Goal: Task Accomplishment & Management: Complete application form

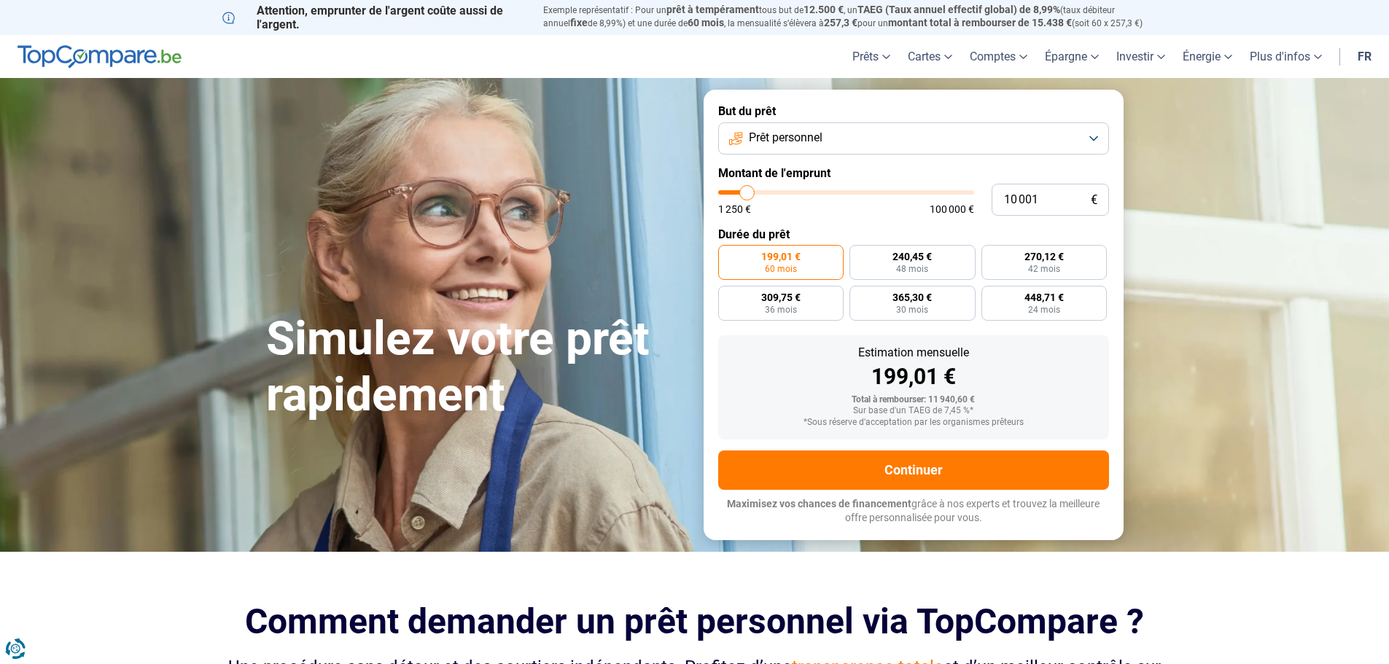
type input "11 750"
type input "11750"
type input "13 000"
type input "13000"
type input "13 500"
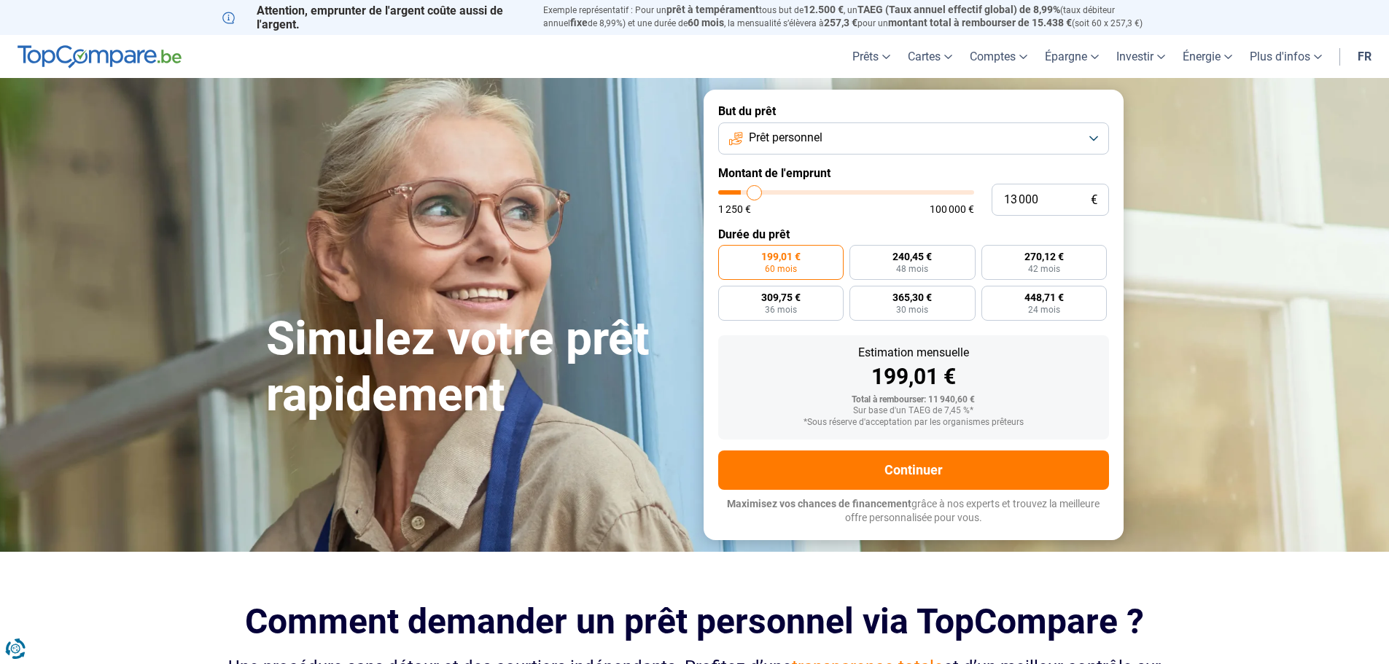
type input "13500"
type input "14 000"
type input "14000"
type input "14 250"
type input "14250"
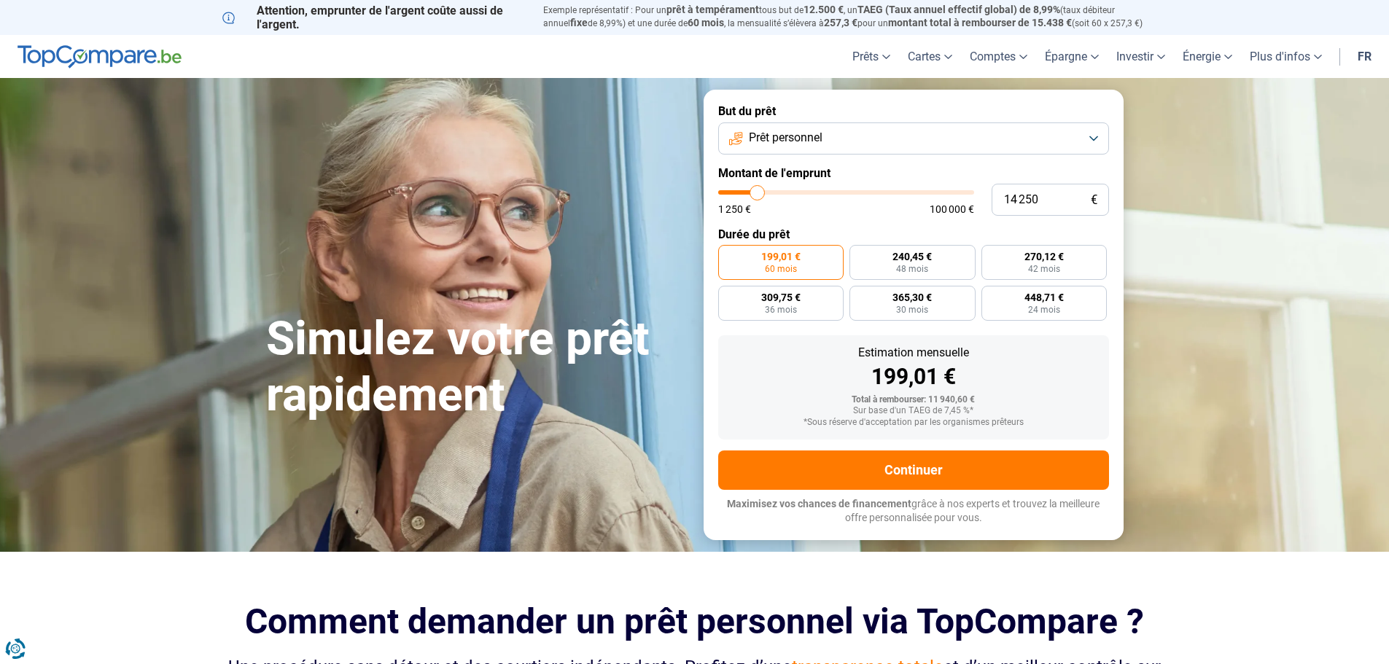
type input "15 750"
type input "15750"
type input "17 000"
type input "17000"
type input "18 000"
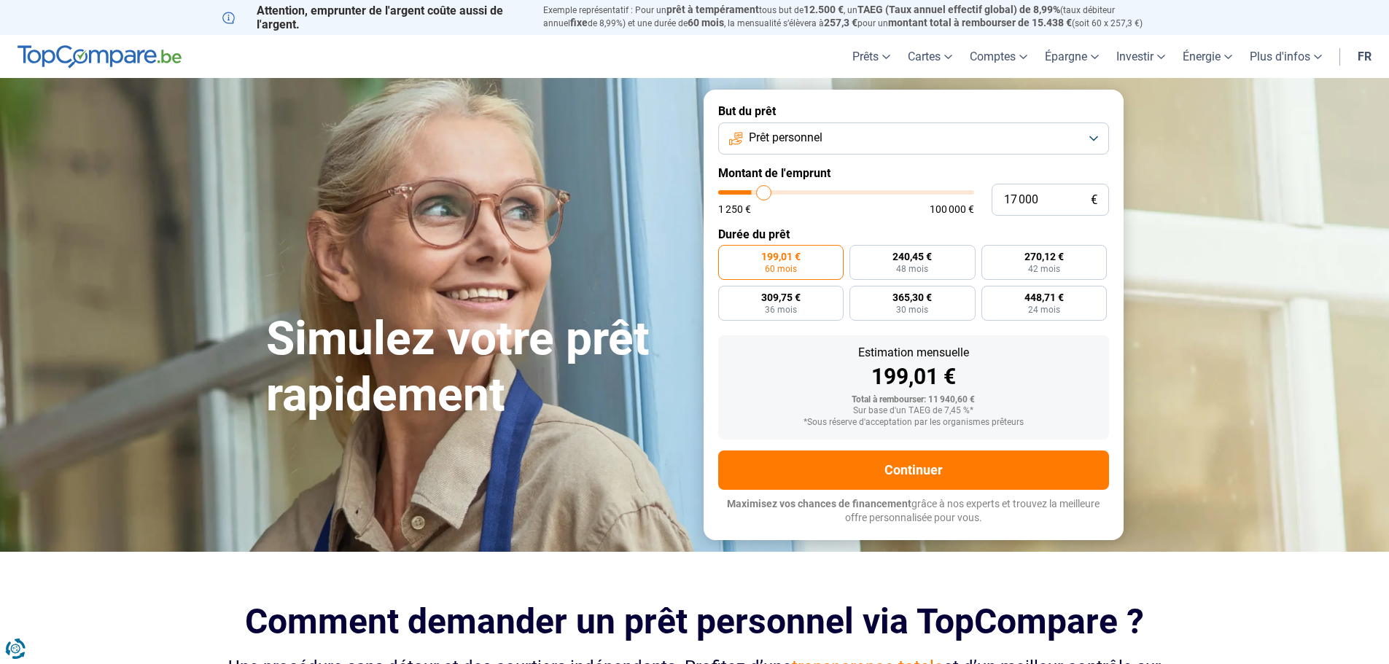
type input "18000"
type input "18 500"
type input "18500"
type input "18 750"
type input "18750"
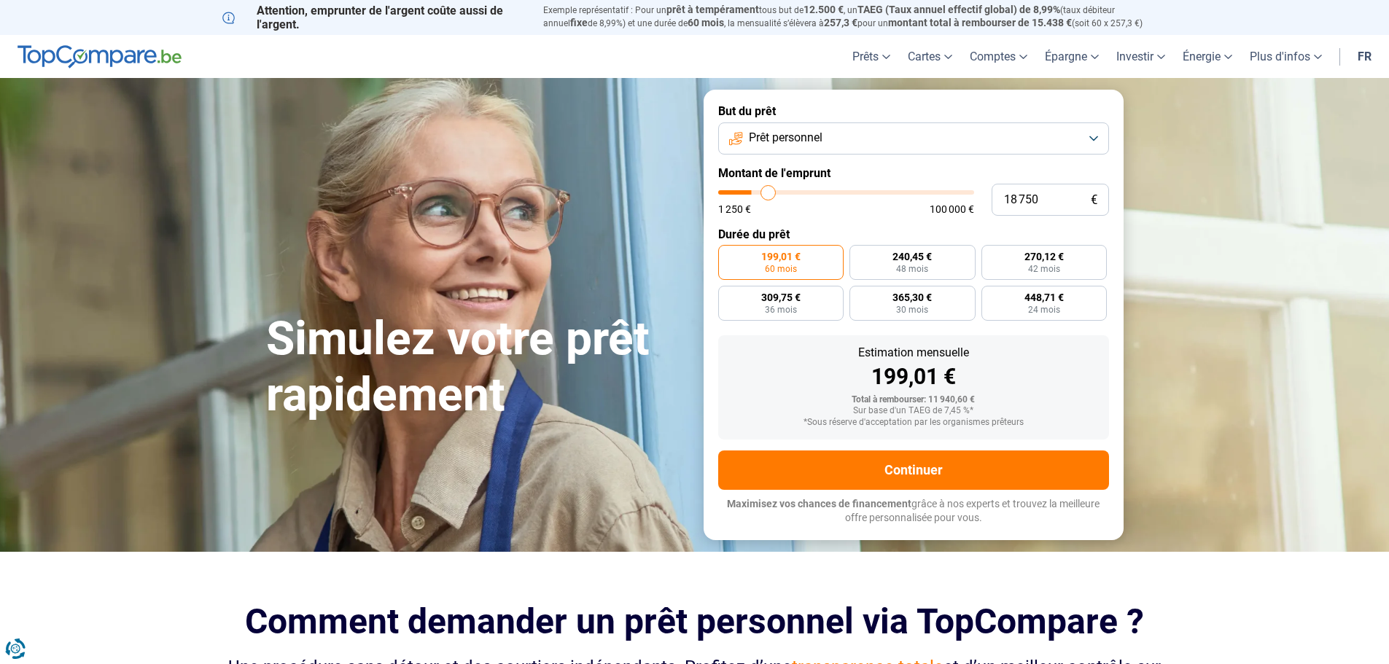
type input "19 000"
type input "19000"
type input "19 250"
type input "19250"
type input "19 750"
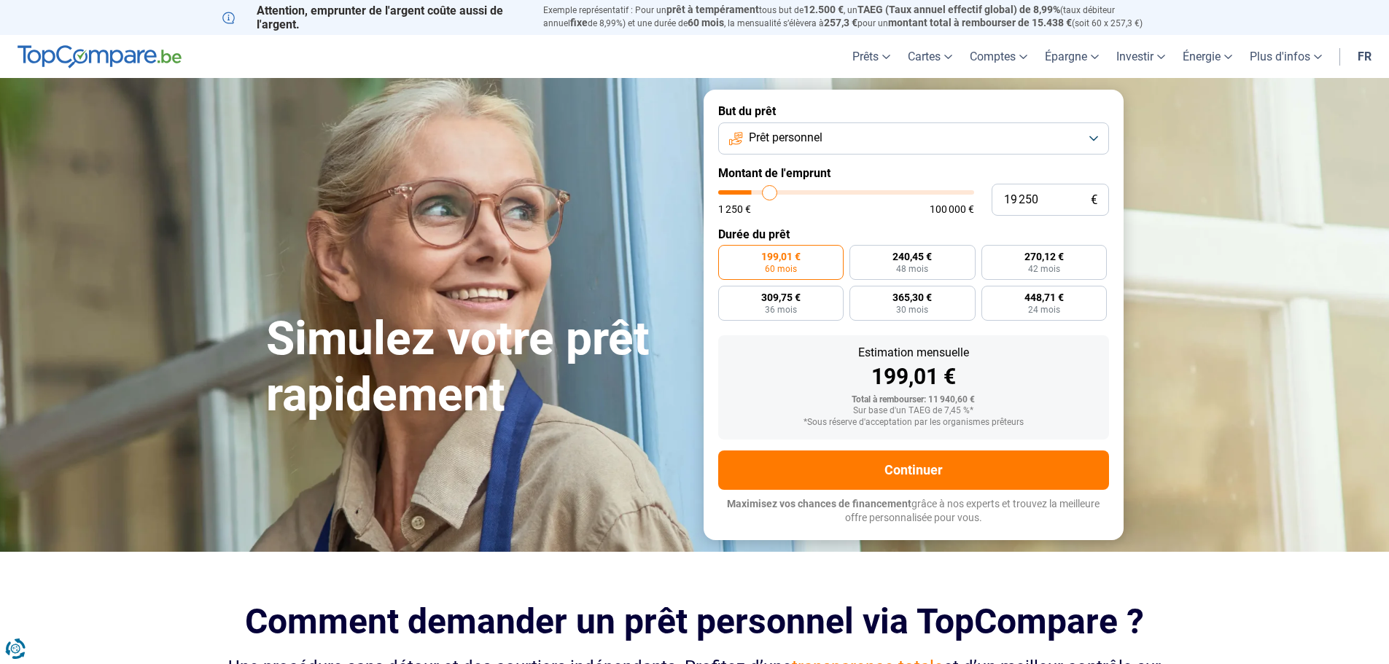
type input "19750"
type input "20 500"
type input "20500"
type input "20 750"
type input "20750"
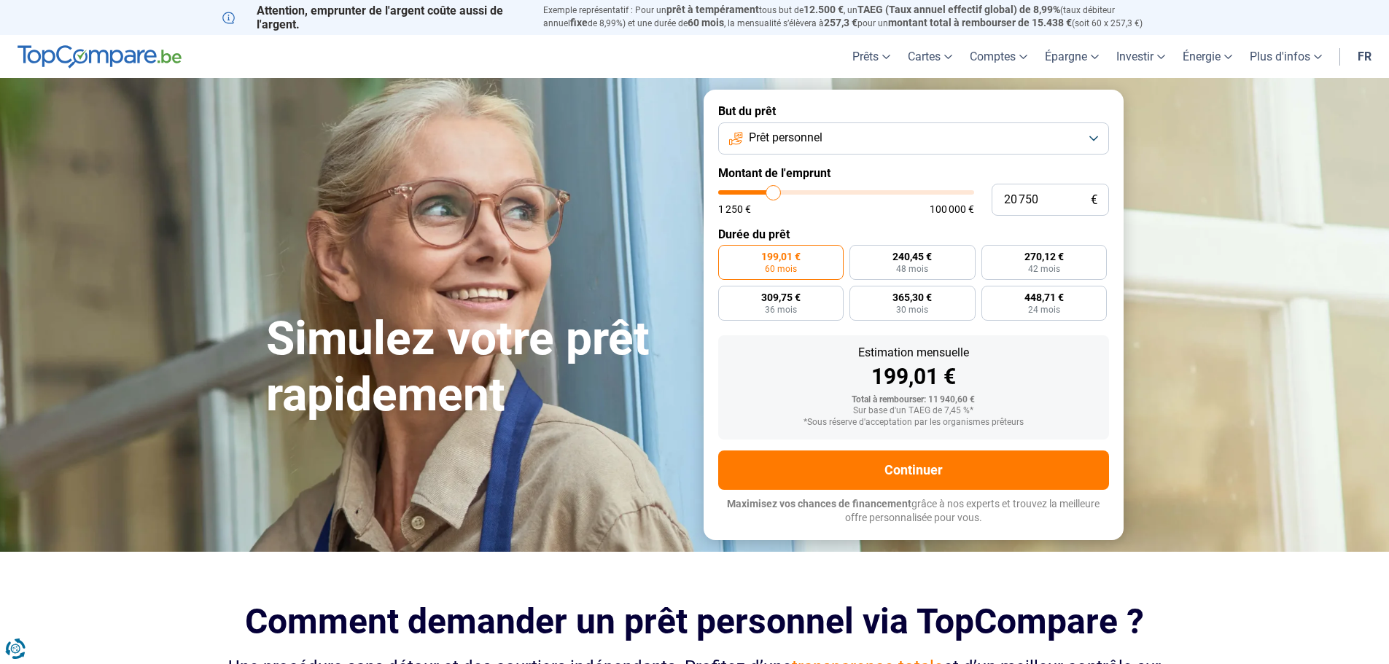
type input "21 250"
type input "21250"
type input "20 750"
type input "20750"
type input "21 250"
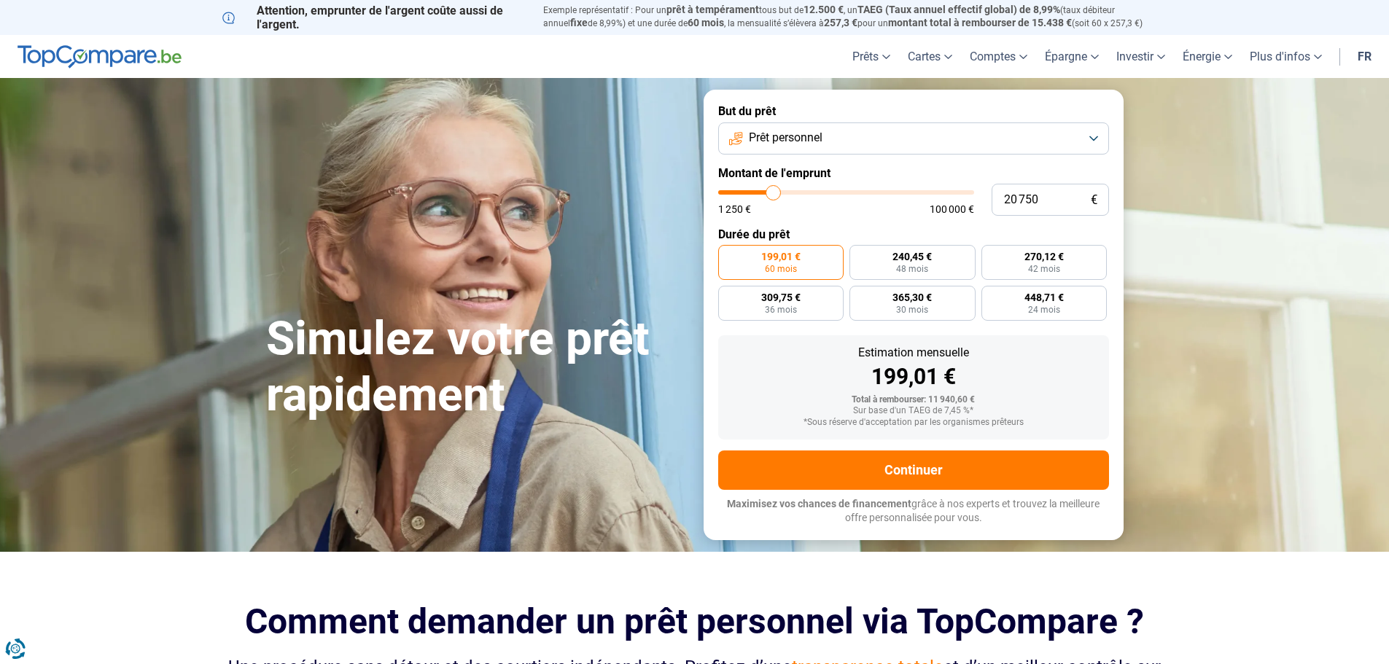
type input "21250"
type input "21 500"
type input "21500"
type input "22 000"
type input "22000"
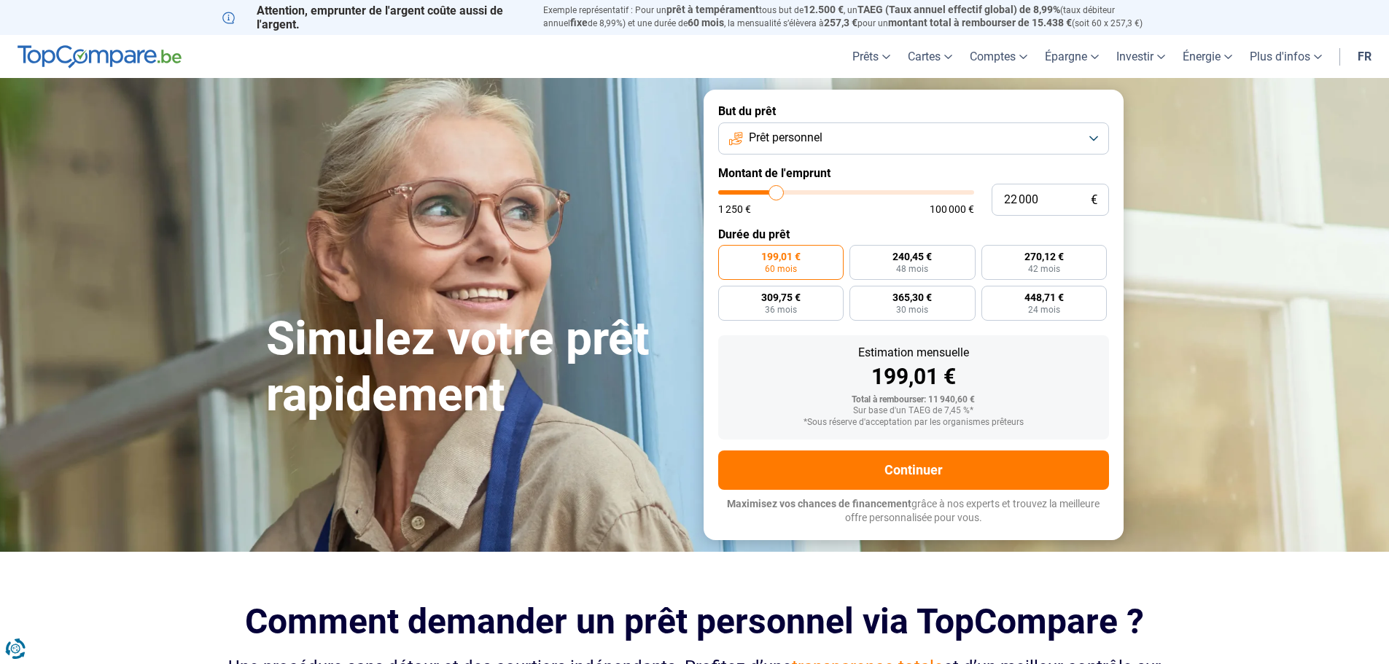
type input "22 250"
type input "22250"
type input "22 750"
type input "22750"
type input "23 250"
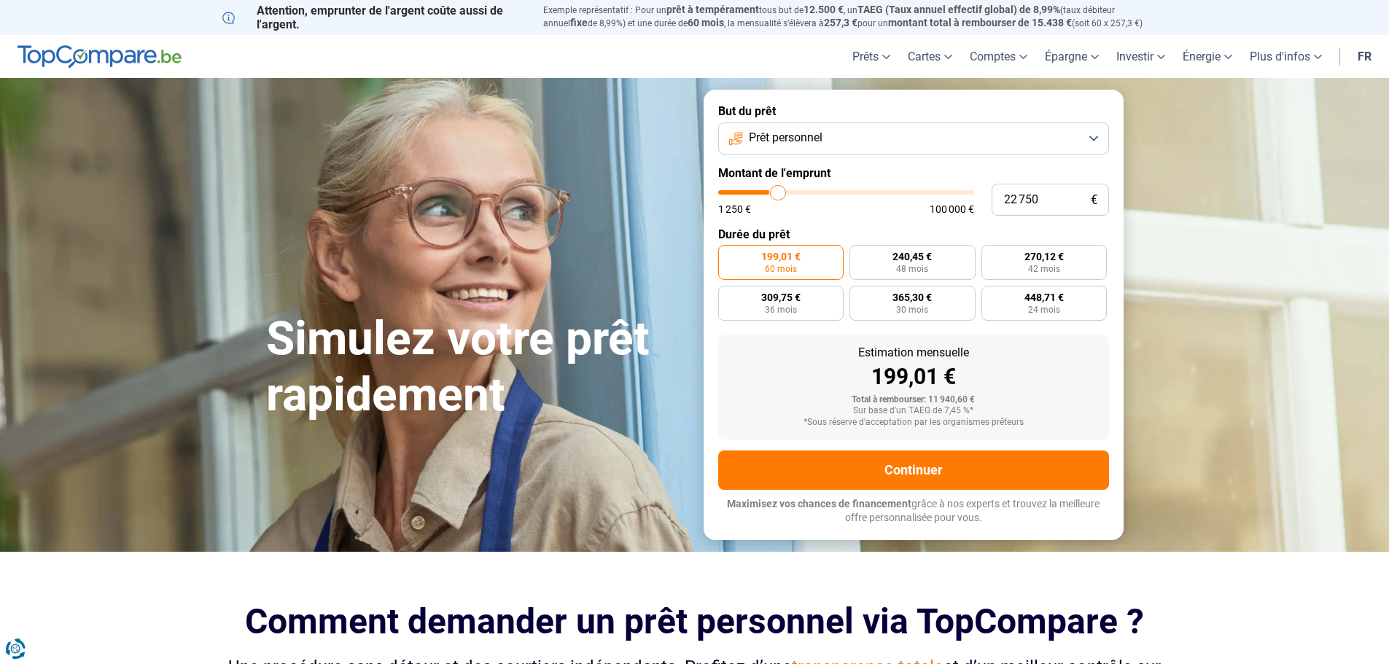
type input "23250"
type input "23 500"
type input "23500"
type input "24 250"
type input "24250"
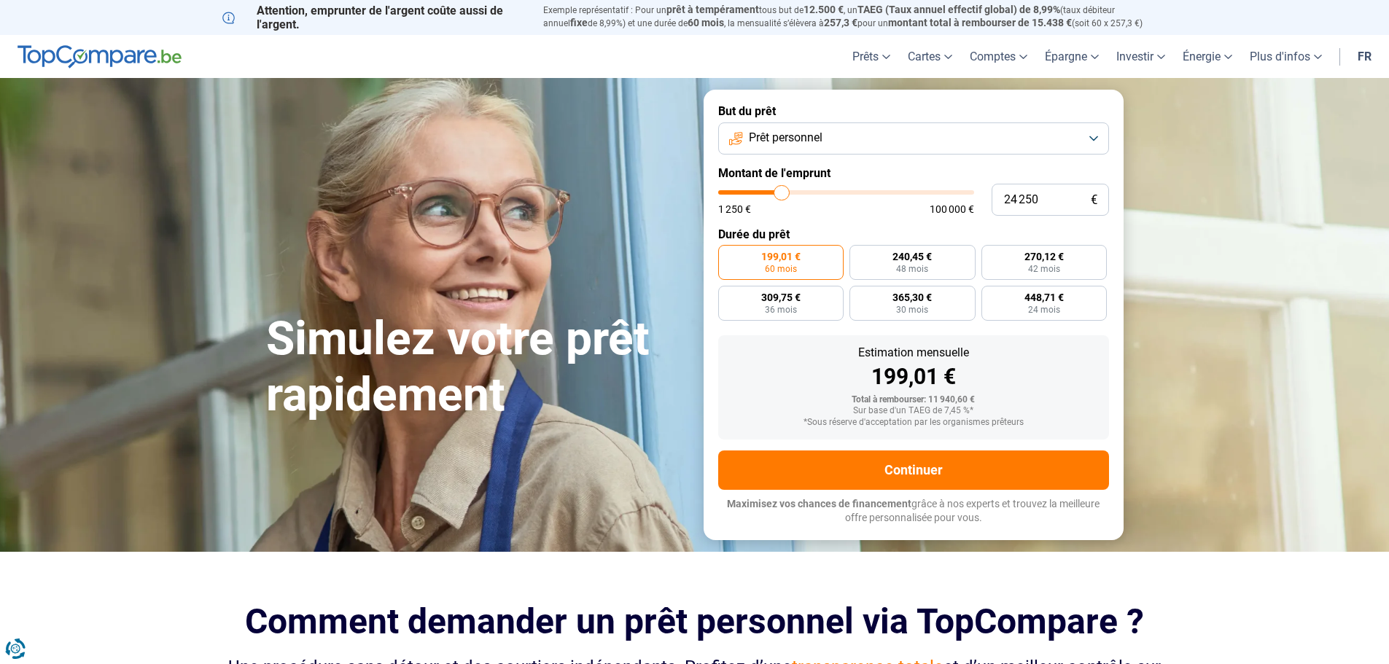
type input "24 500"
type input "24500"
type input "24 750"
type input "24750"
type input "25 000"
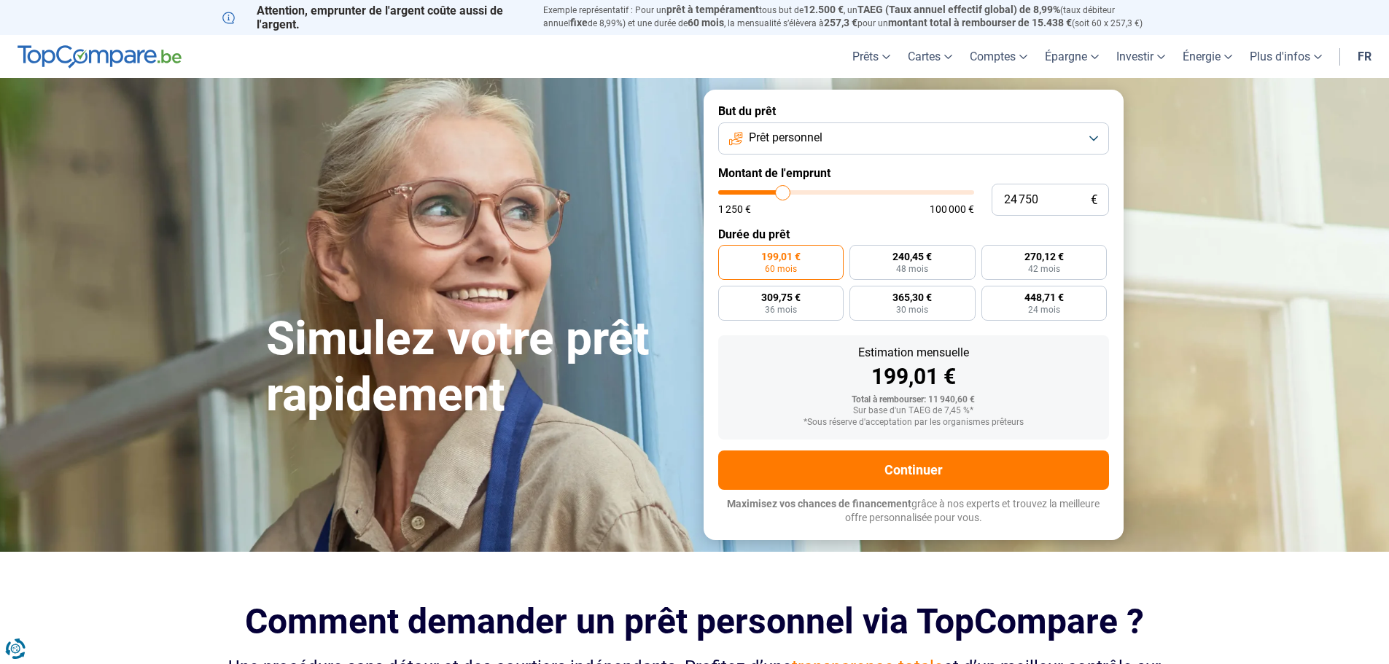
type input "25000"
type input "25 250"
type input "25250"
type input "25 750"
type input "25750"
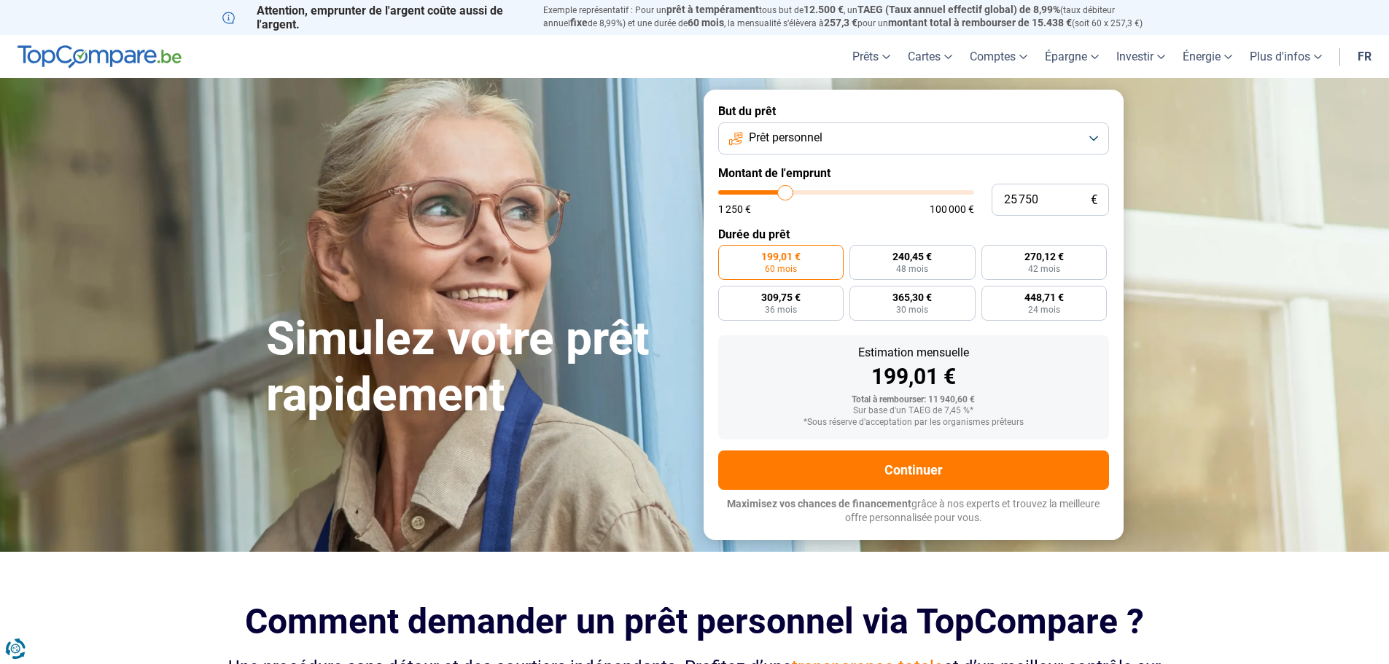
type input "26 000"
type input "26000"
type input "26 250"
type input "26250"
type input "26 500"
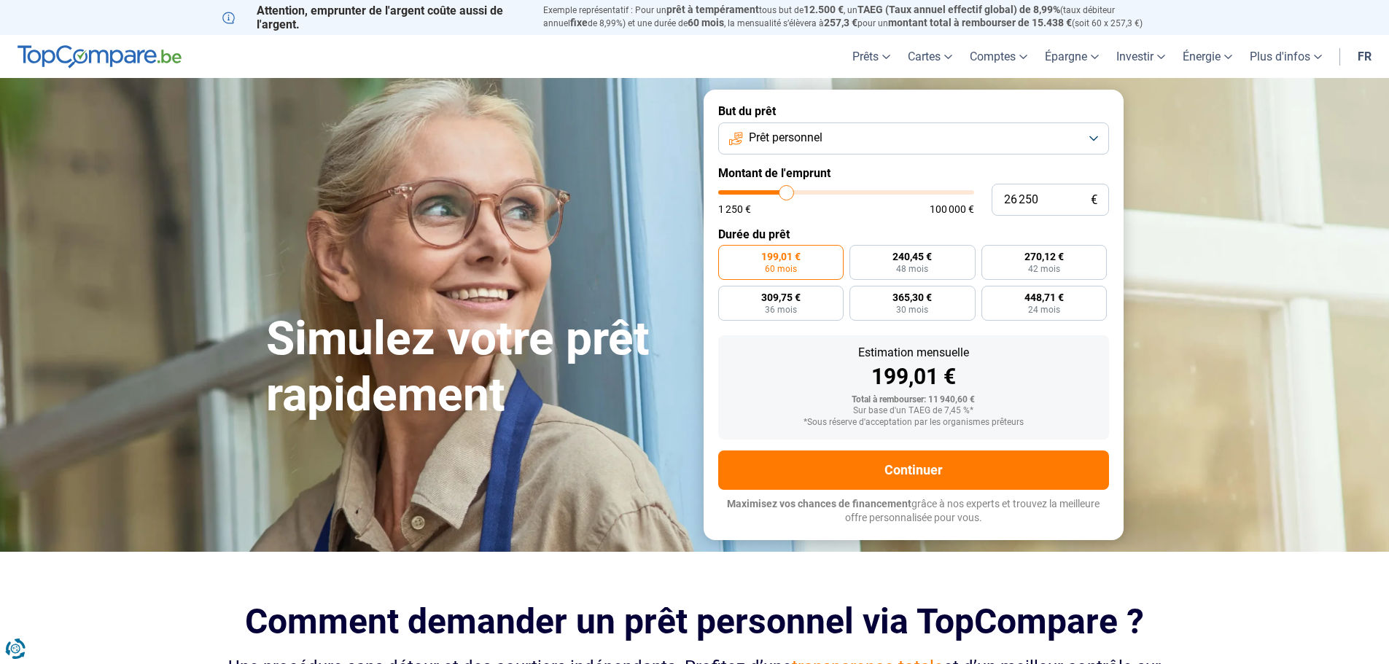
type input "26500"
type input "27 250"
type input "27250"
type input "27 500"
type input "27500"
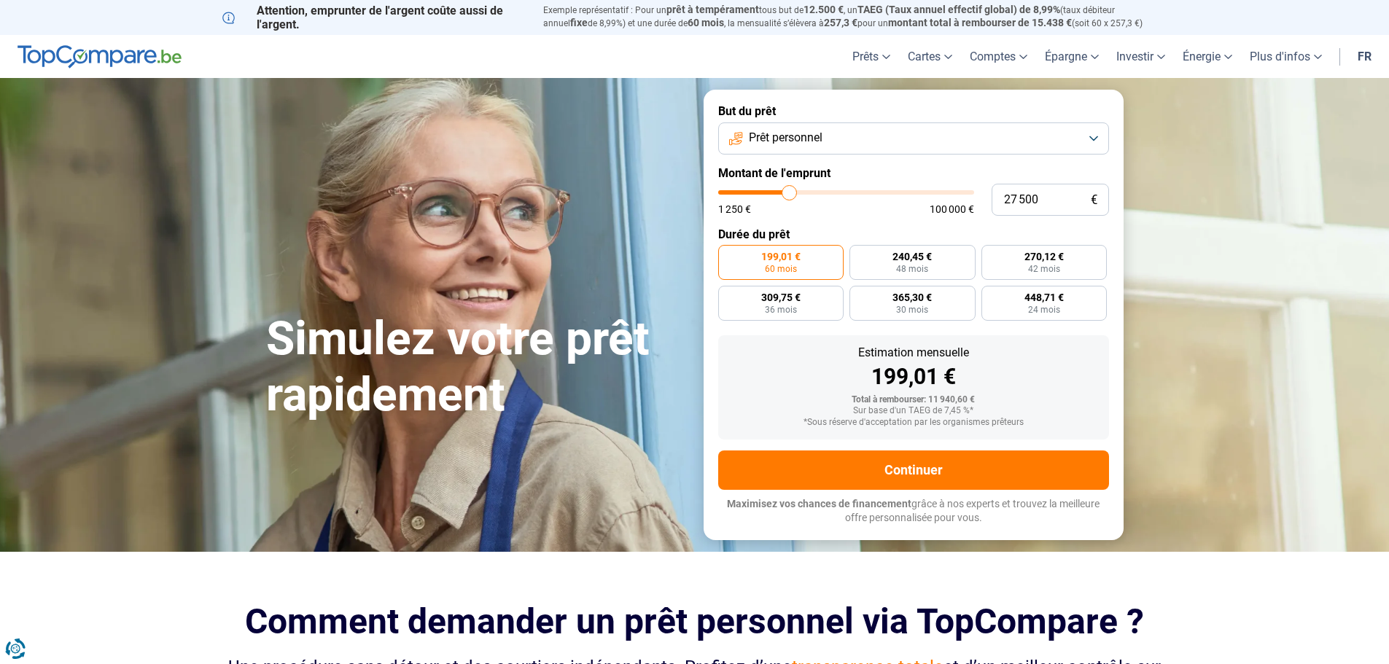
type input "27 750"
type input "27750"
type input "28 250"
type input "28250"
type input "28 750"
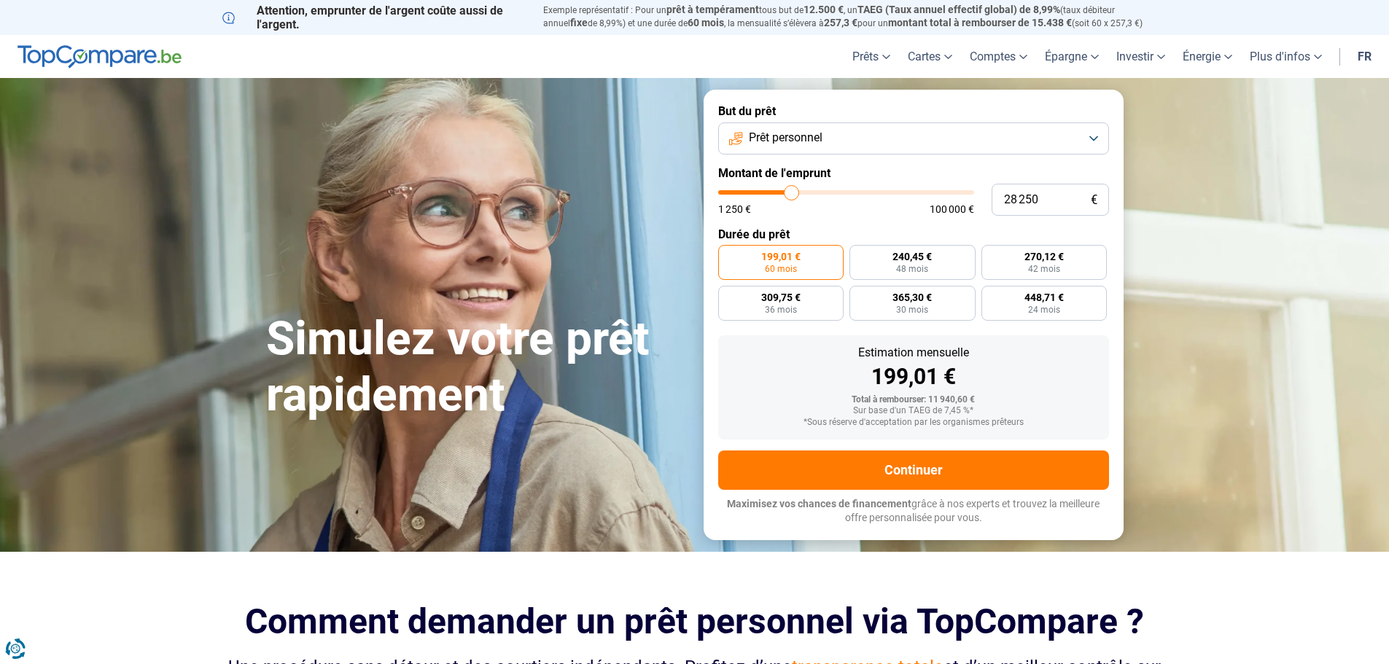
type input "28750"
type input "29 000"
type input "29000"
type input "29 250"
type input "29250"
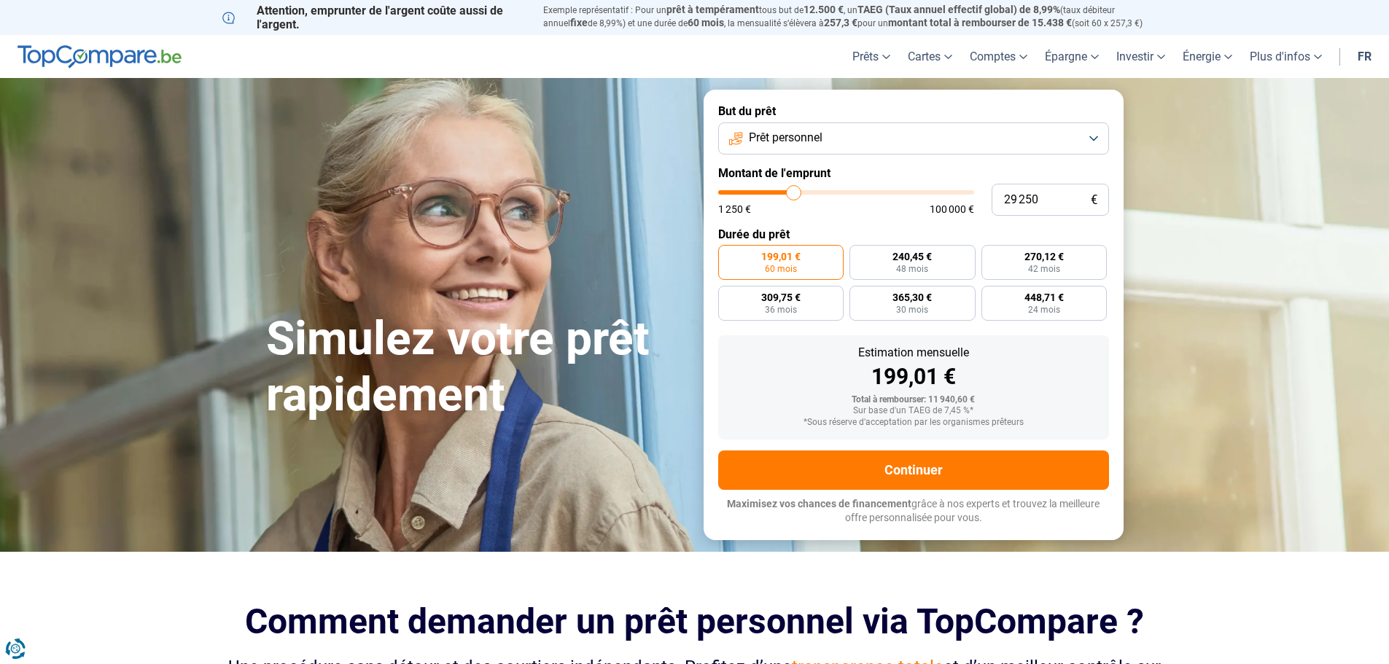
type input "29 500"
type input "29500"
type input "29 750"
type input "29750"
type input "30 250"
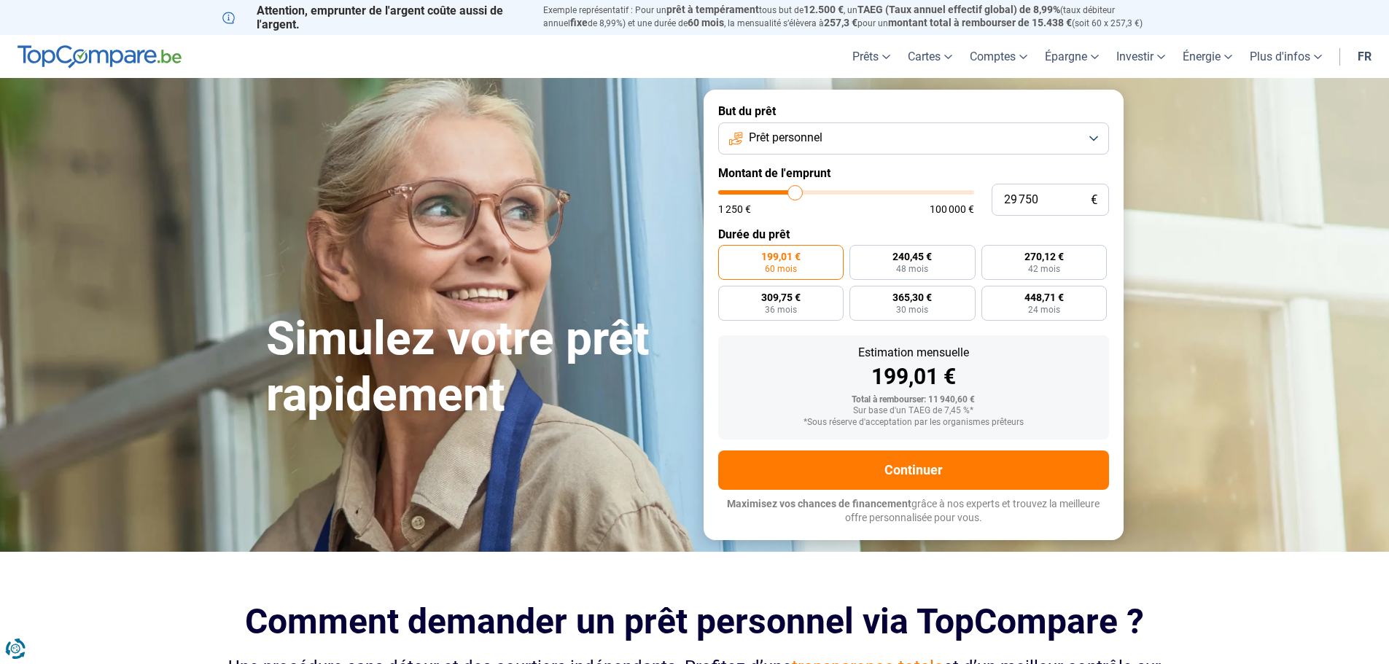
type input "30250"
type input "30 500"
type input "30500"
type input "30 750"
type input "30750"
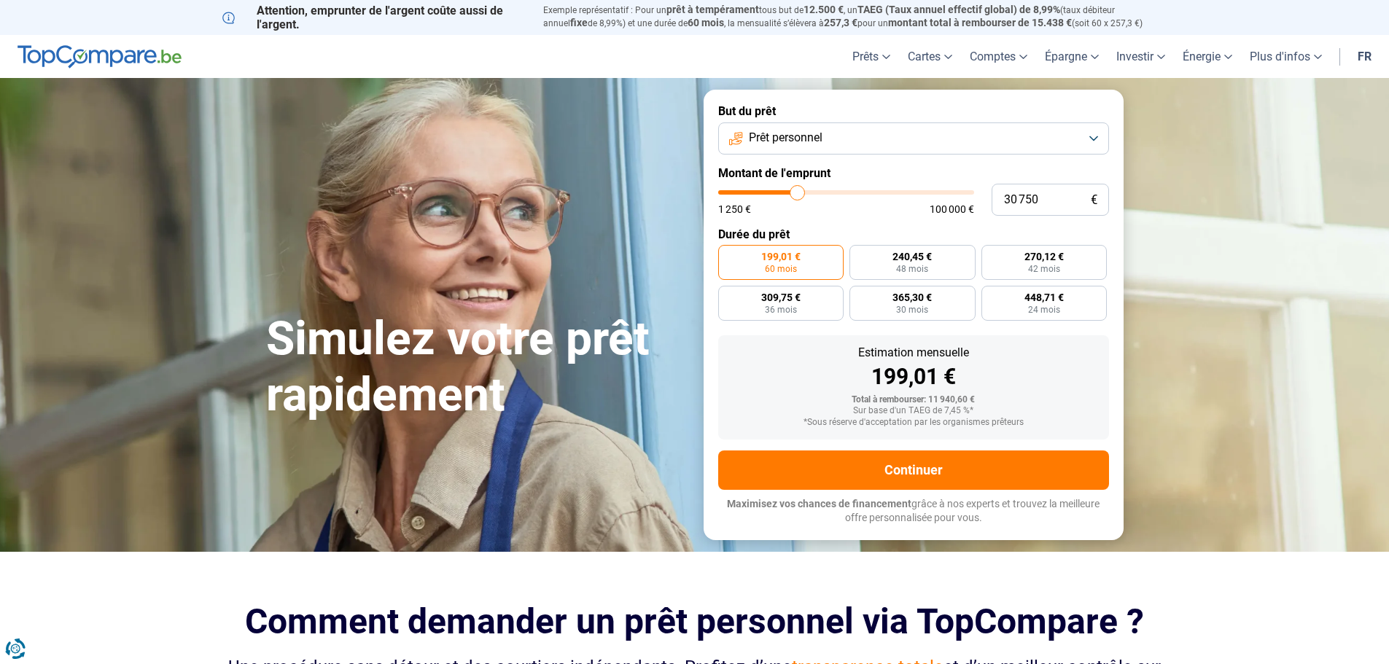
type input "31 000"
type input "31000"
type input "31 250"
type input "31250"
type input "31 750"
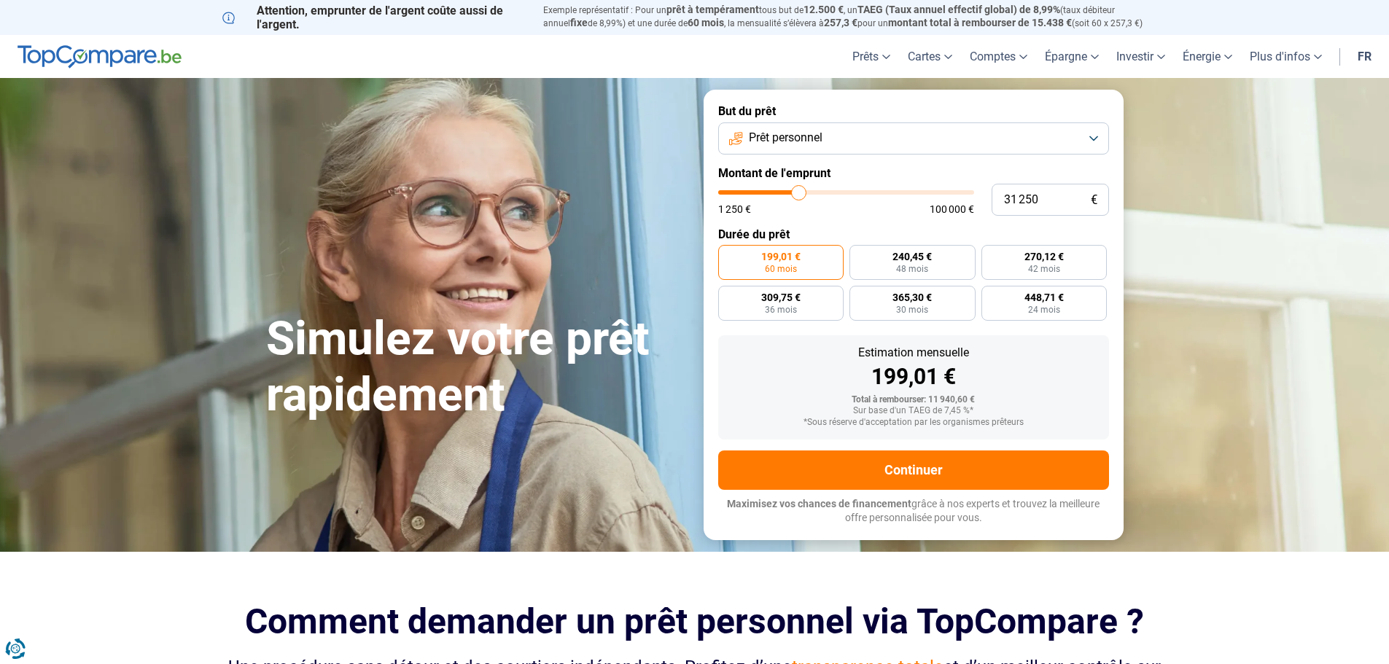
type input "31750"
type input "32 000"
type input "32000"
type input "32 250"
type input "32250"
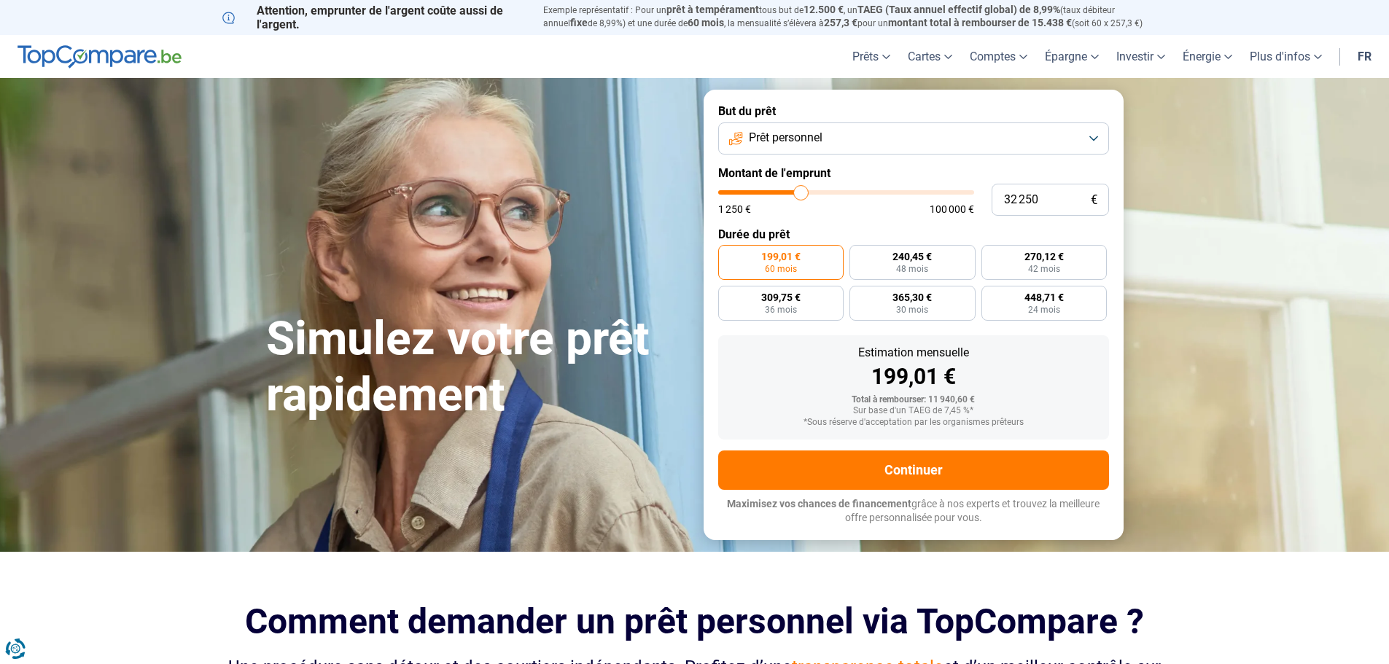
type input "32 000"
type input "32000"
type input "31 750"
type input "31750"
type input "31 250"
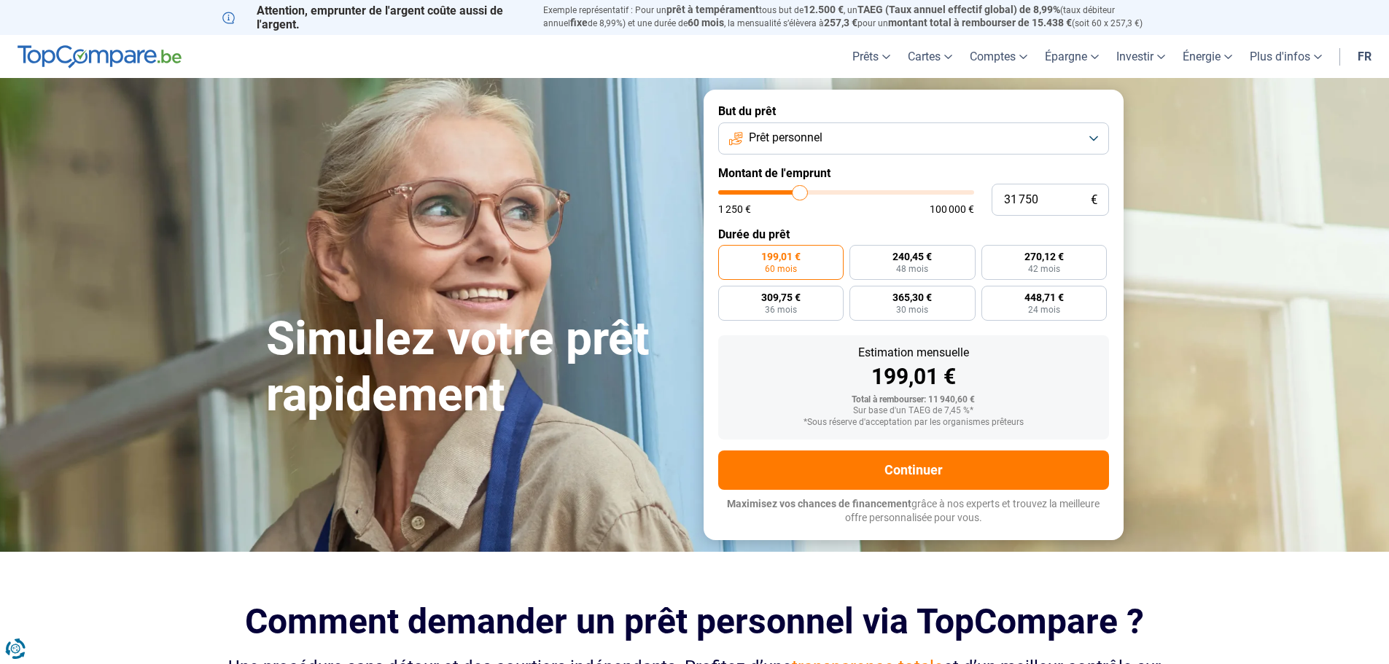
type input "31250"
type input "31 000"
type input "31000"
type input "30 750"
type input "30750"
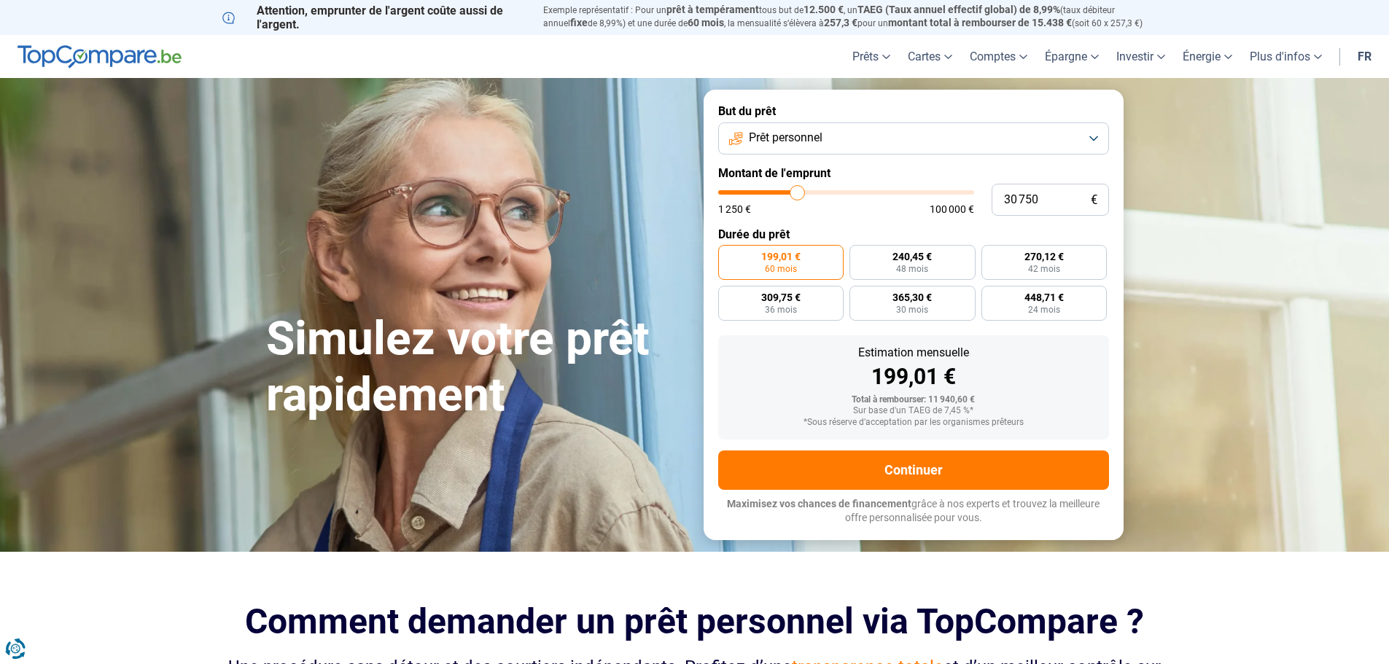
type input "31 250"
type input "31250"
type input "31 750"
drag, startPoint x: 747, startPoint y: 193, endPoint x: 800, endPoint y: 201, distance: 53.9
type input "31750"
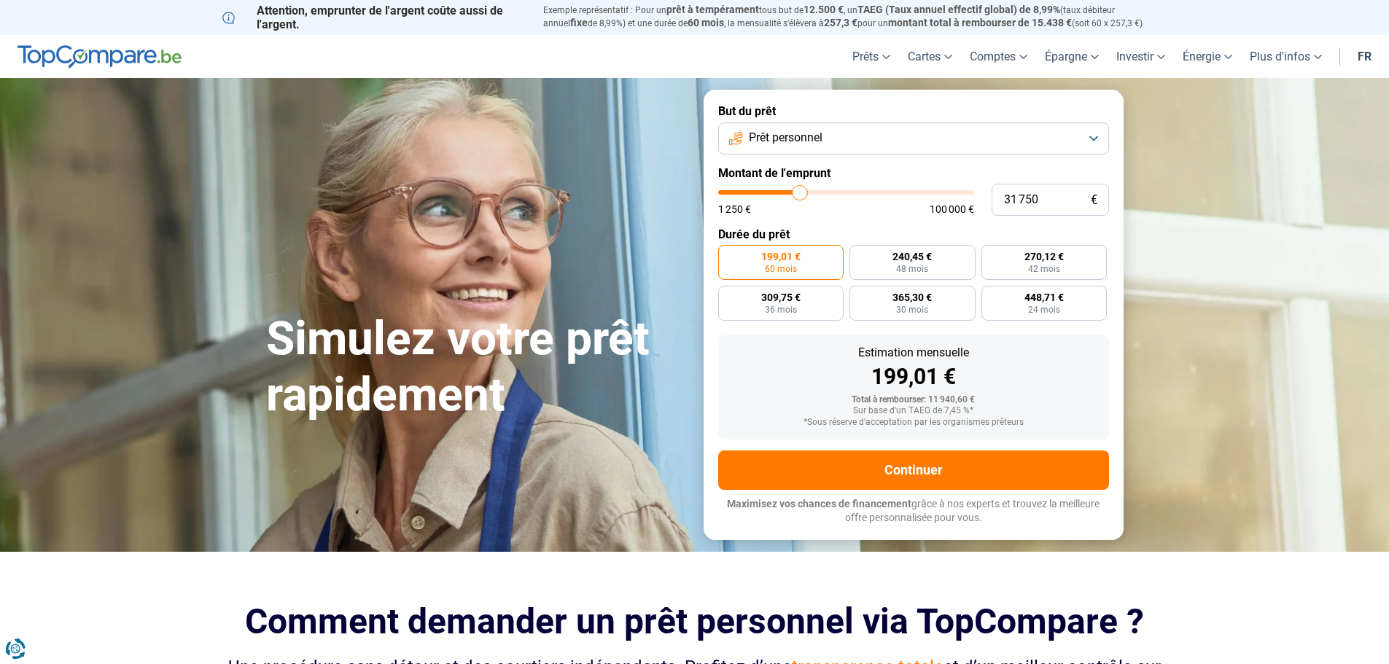
click at [800, 195] on input "range" at bounding box center [846, 192] width 256 height 4
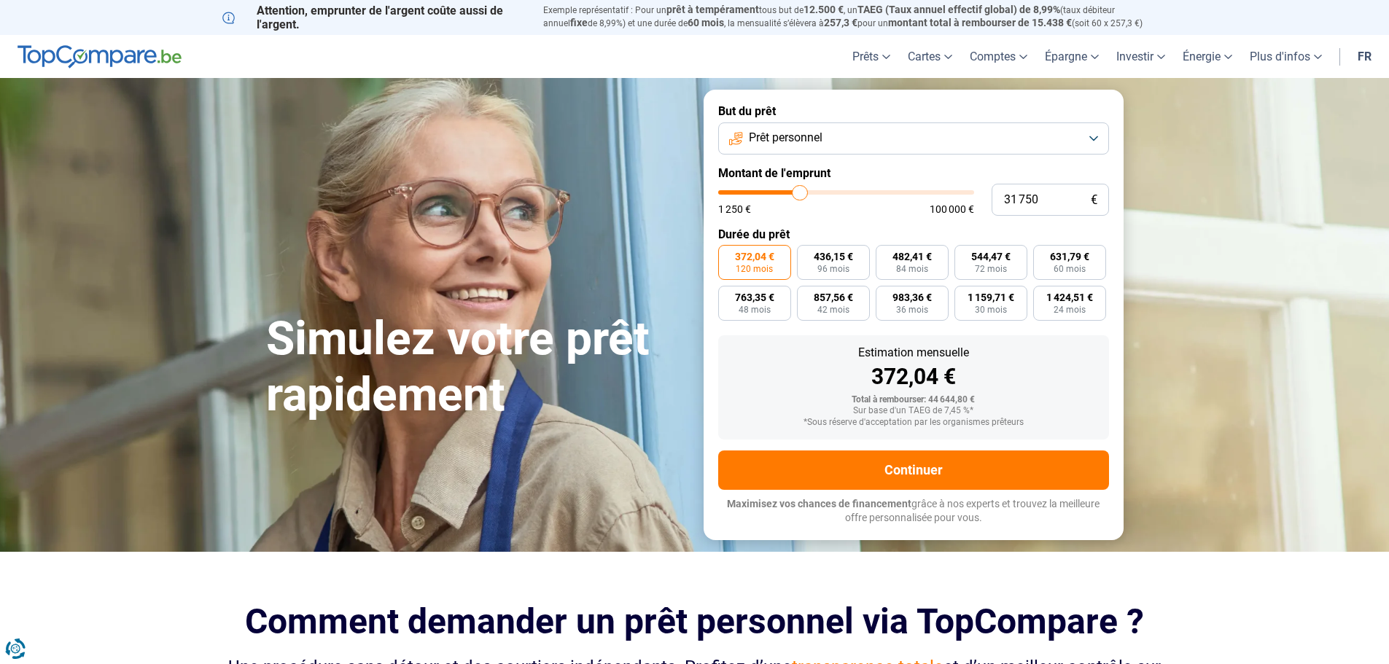
click at [1092, 131] on button "Prêt personnel" at bounding box center [913, 139] width 391 height 32
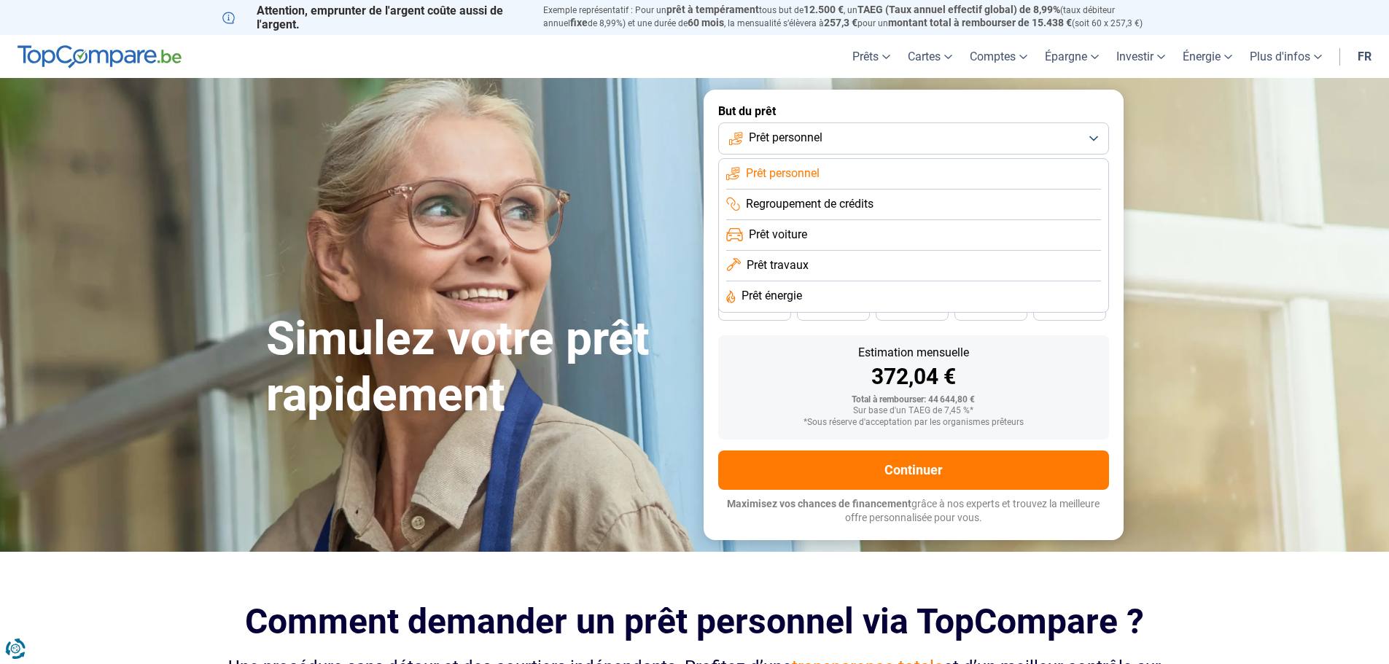
click at [793, 265] on span "Prêt travaux" at bounding box center [778, 265] width 62 height 16
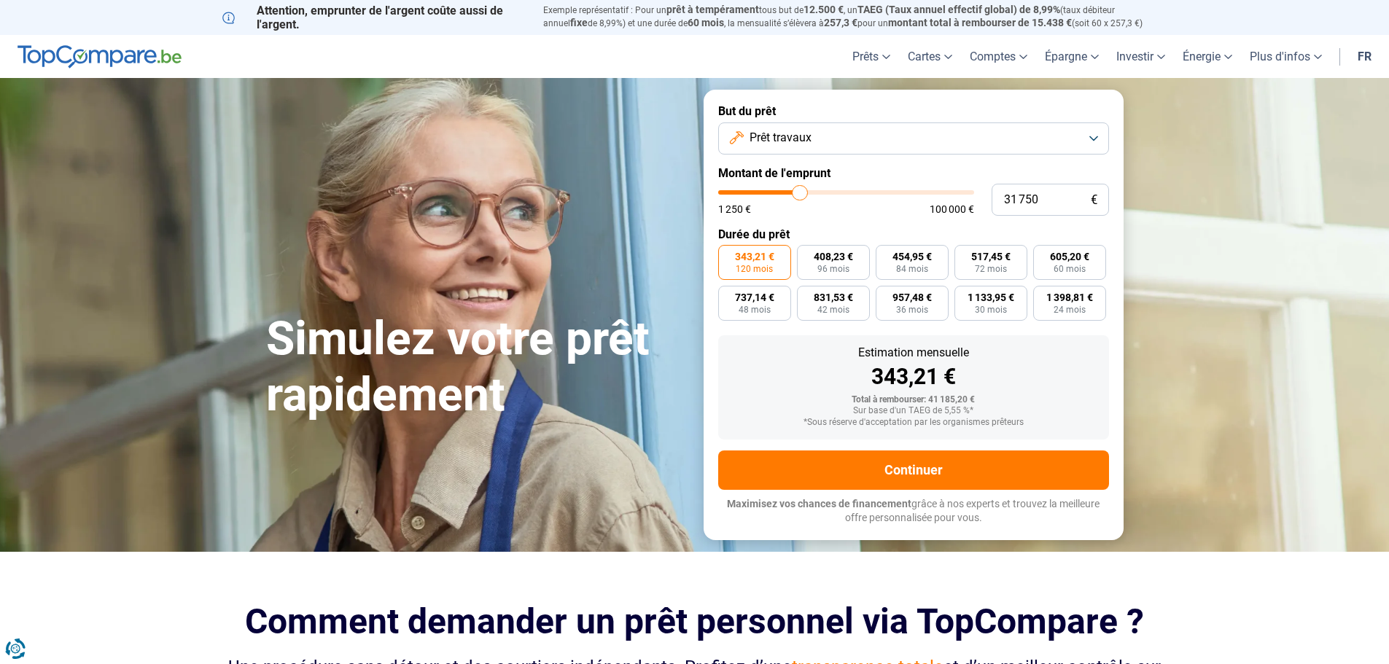
drag, startPoint x: 933, startPoint y: 98, endPoint x: 943, endPoint y: 109, distance: 15.0
click at [928, 101] on form "But du prêt Prêt travaux Montant de l'emprunt 31 750 € 1 250 € 100 000 € Durée …" at bounding box center [914, 315] width 420 height 450
drag, startPoint x: 1248, startPoint y: 275, endPoint x: 1248, endPoint y: 180, distance: 94.8
click at [1248, 180] on section "Simulez votre prêt rapidement Simulez votre prêt rapidement But du prêt Prêt tr…" at bounding box center [694, 314] width 1389 height 473
click at [1208, 145] on section "Simulez votre prêt rapidement Simulez votre prêt rapidement But du prêt Prêt tr…" at bounding box center [694, 314] width 1389 height 473
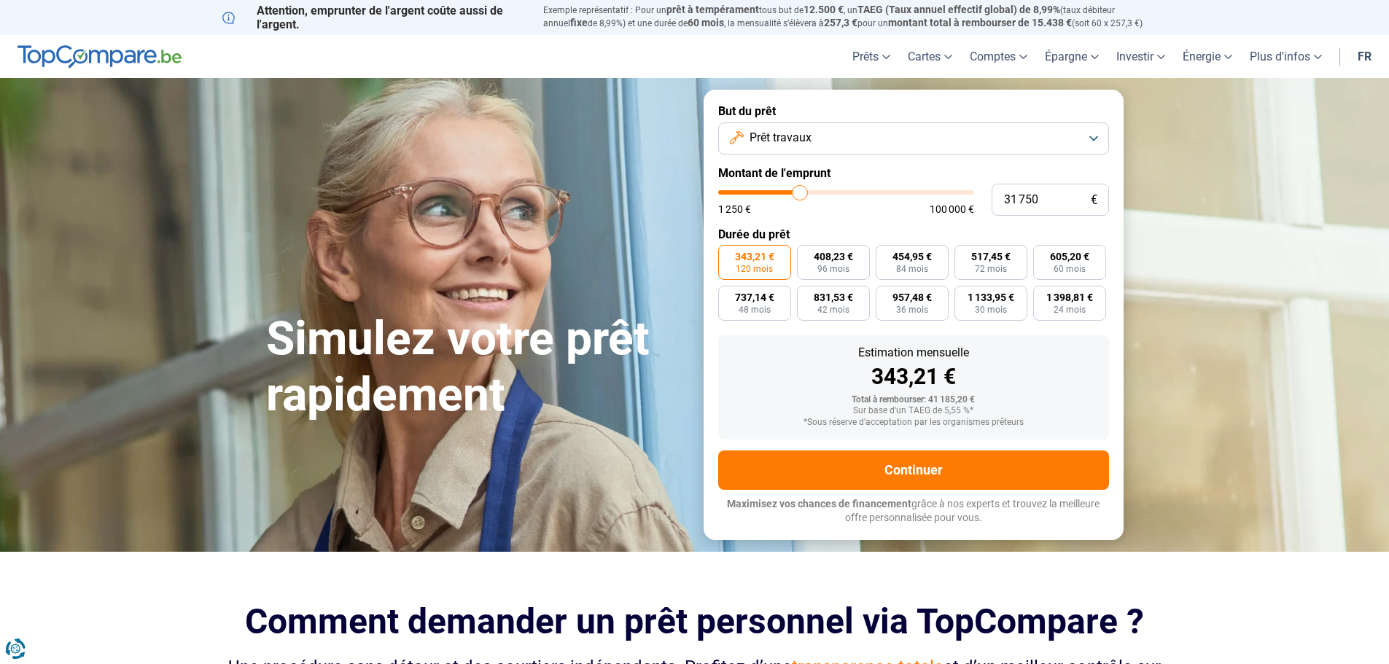
click at [1286, 103] on section "Simulez votre prêt rapidement Simulez votre prêt rapidement But du prêt Prêt tr…" at bounding box center [694, 314] width 1389 height 473
click at [1178, 96] on section "Simulez votre prêt rapidement Simulez votre prêt rapidement But du prêt Prêt tr…" at bounding box center [694, 314] width 1389 height 473
drag, startPoint x: 895, startPoint y: 106, endPoint x: 883, endPoint y: 106, distance: 11.7
click at [888, 102] on form "But du prêt Prêt travaux Montant de l'emprunt 31 750 € 1 250 € 100 000 € Durée …" at bounding box center [914, 315] width 420 height 450
